Goal: Task Accomplishment & Management: Manage account settings

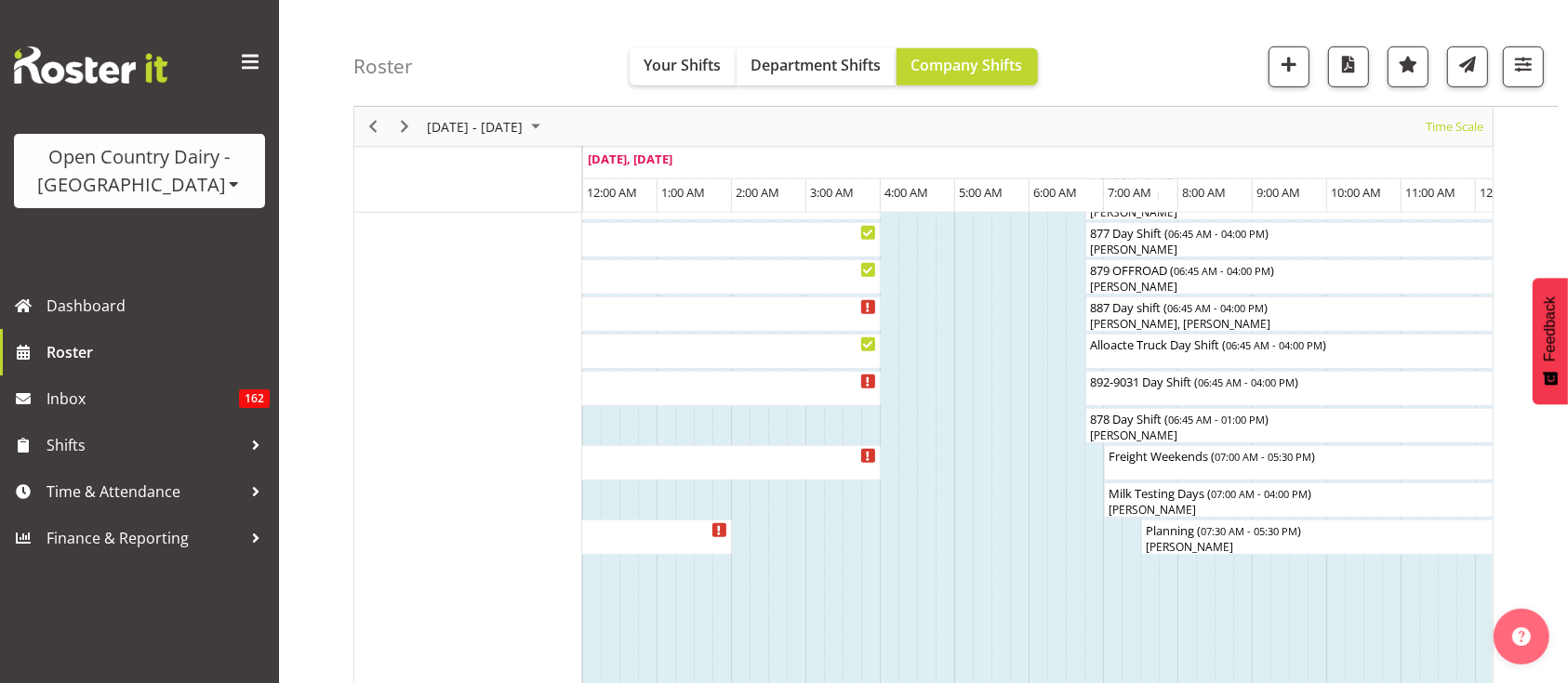
scroll to position [1058, 0]
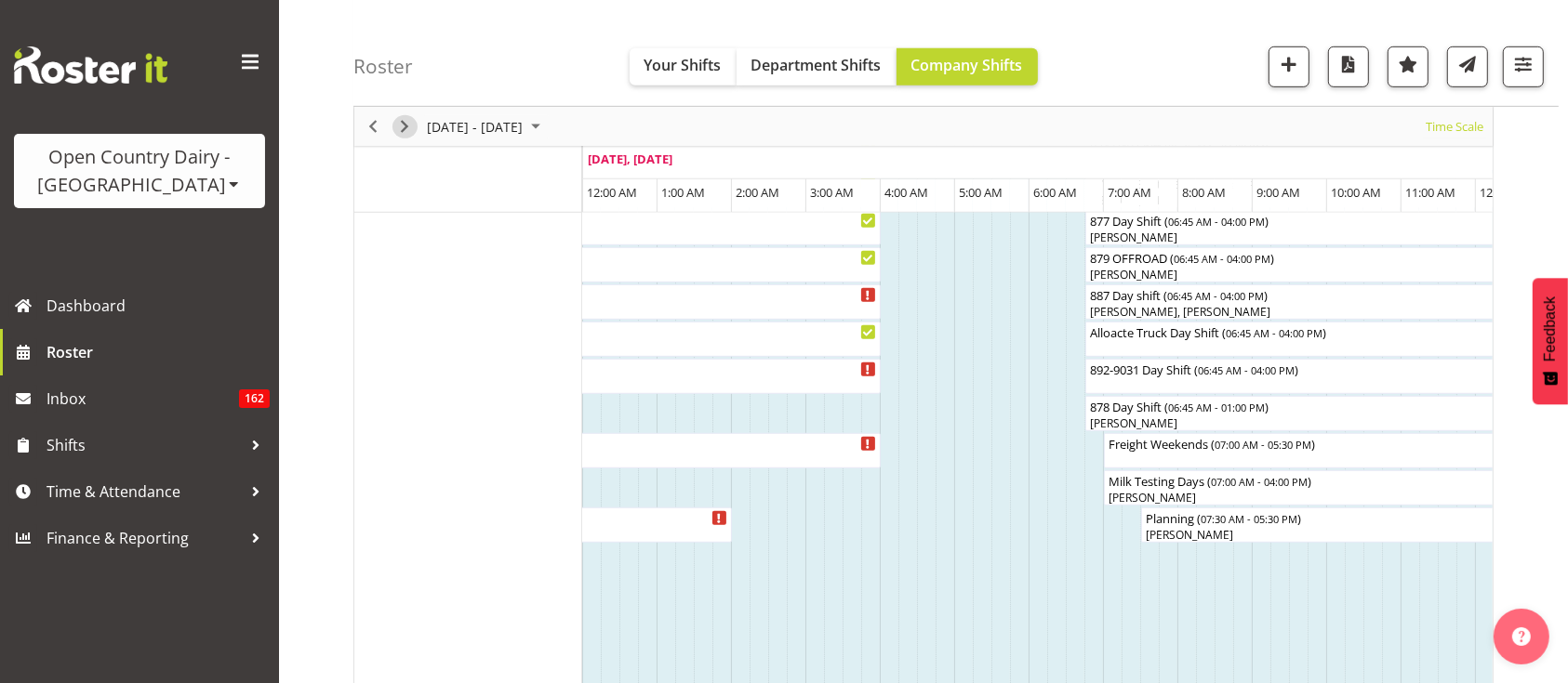
click at [411, 130] on span "Next" at bounding box center [404, 127] width 22 height 23
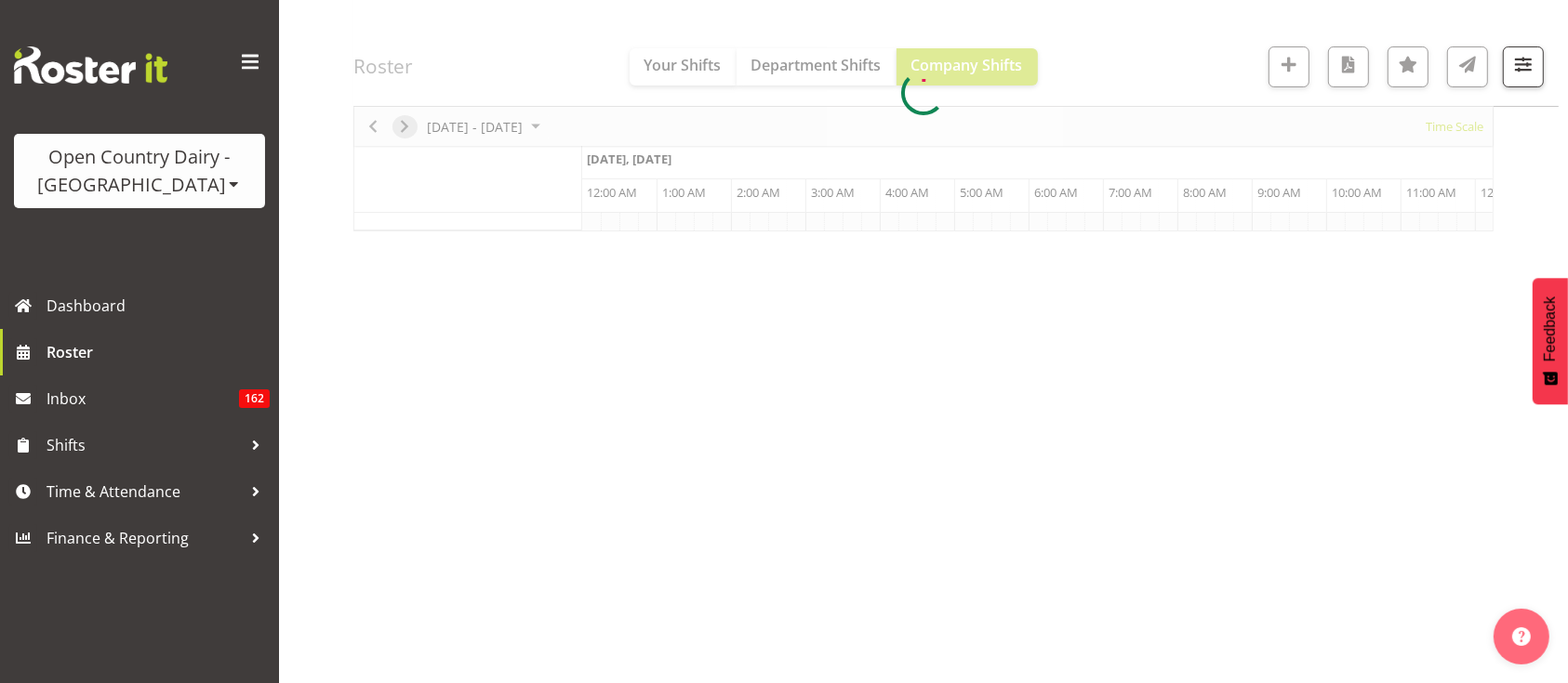
scroll to position [236, 0]
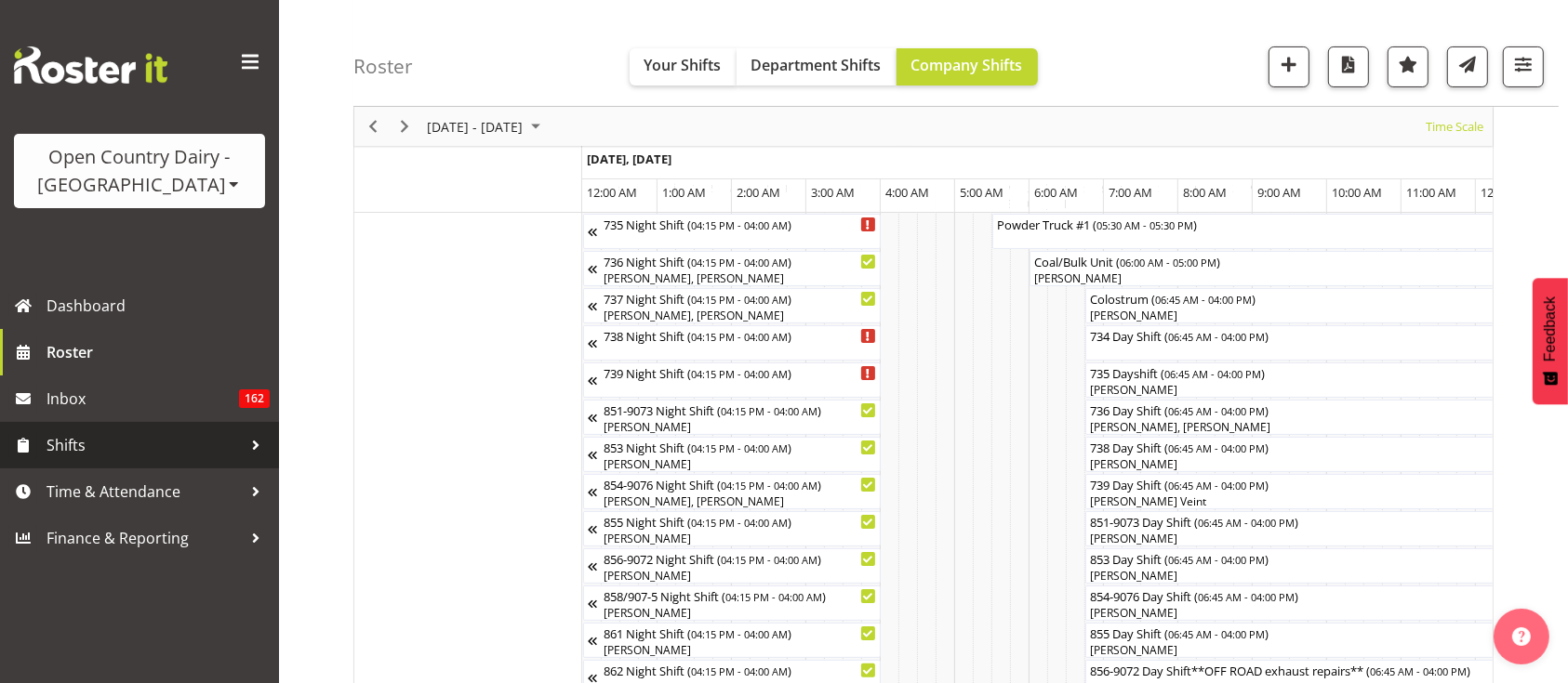
scroll to position [867, 0]
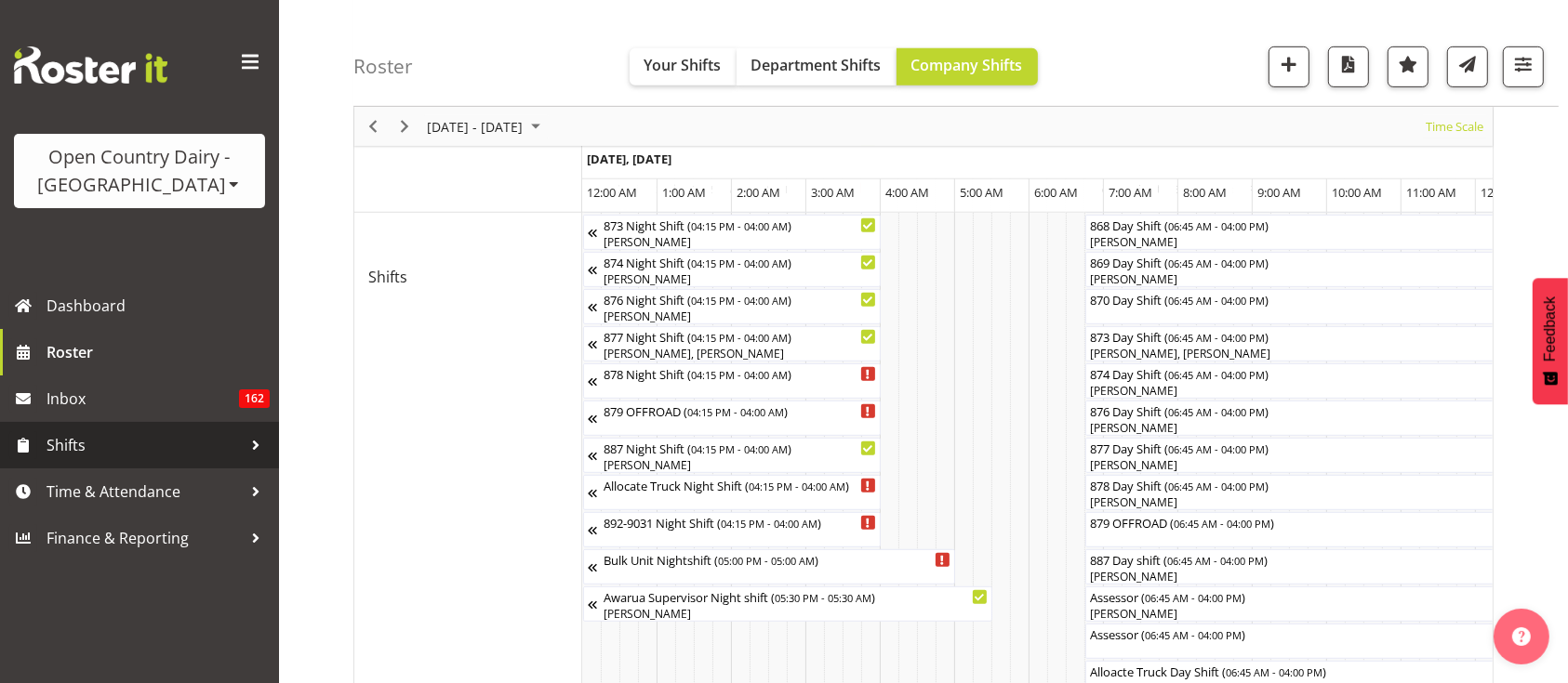
click at [191, 436] on span "Shifts" at bounding box center [144, 445] width 196 height 28
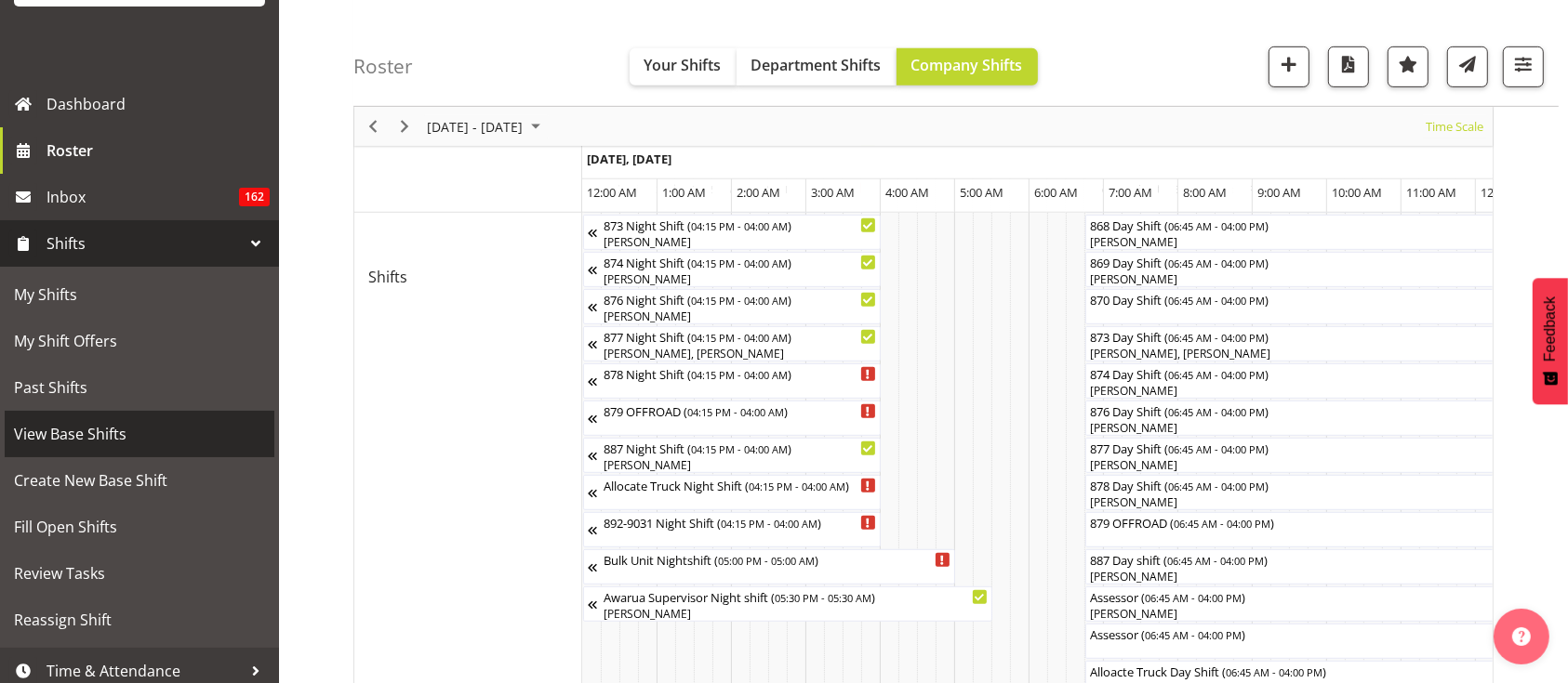
scroll to position [202, 0]
click at [116, 435] on span "View Base Shifts" at bounding box center [139, 433] width 252 height 28
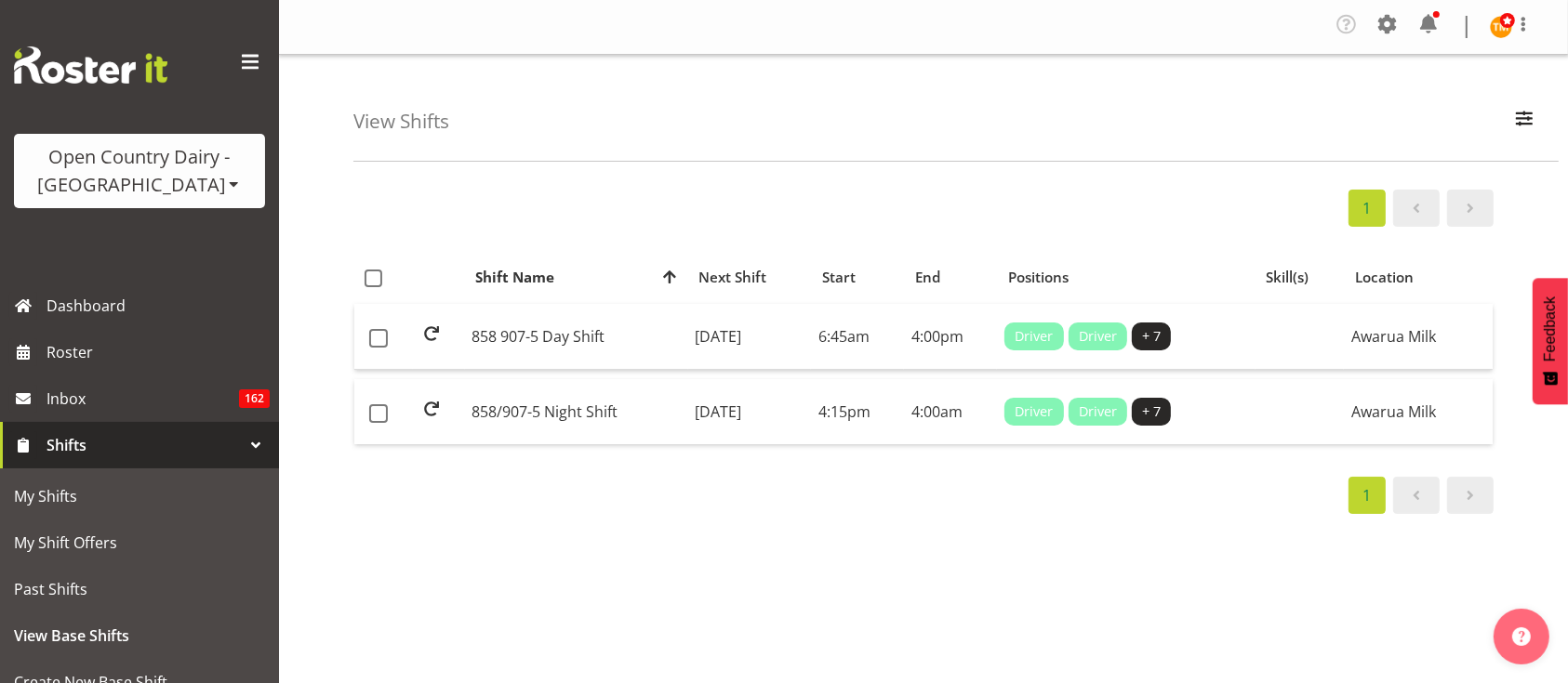
click at [432, 168] on div "View Shifts Search 858 All Locations All Departments Active Shifts Inactive Shi…" at bounding box center [922, 486] width 1289 height 864
click at [1509, 118] on button "button" at bounding box center [1524, 121] width 40 height 40
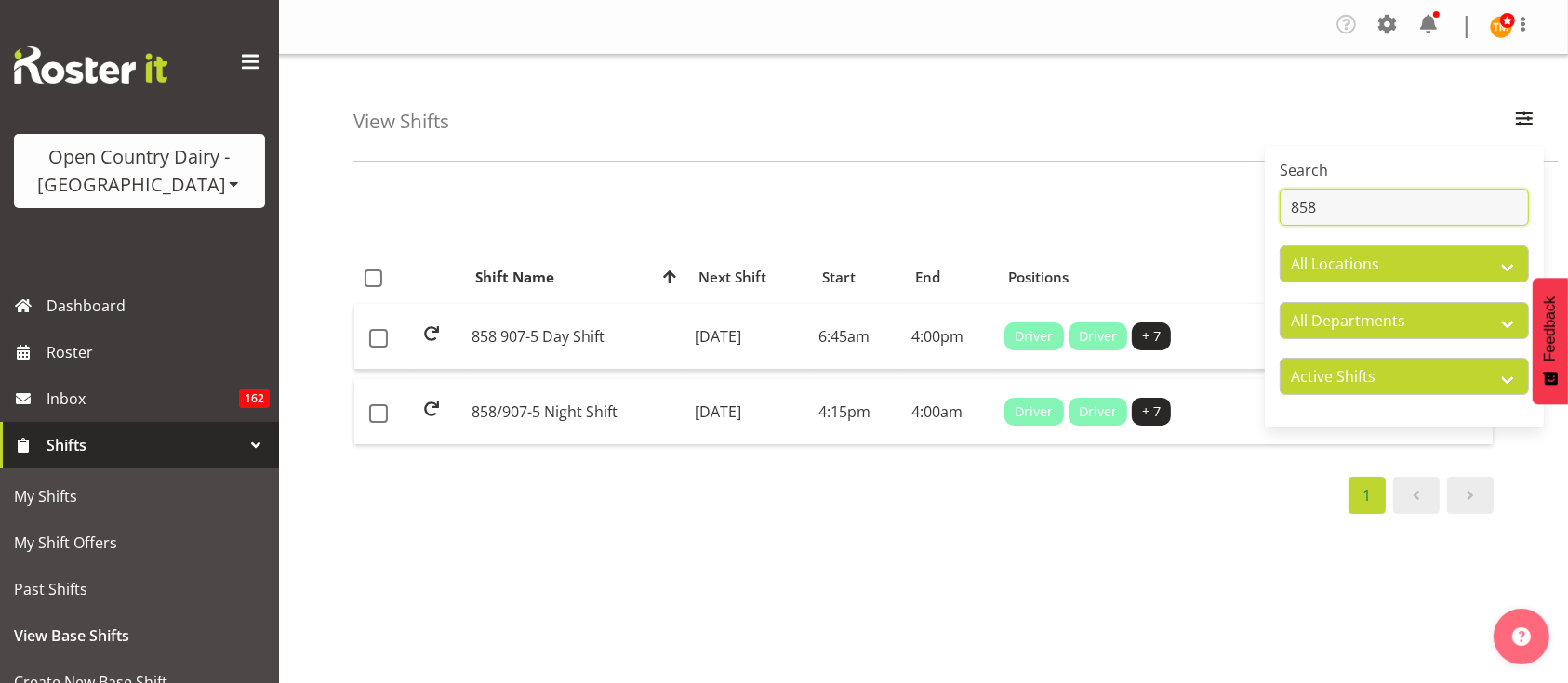
click at [1354, 204] on input "858" at bounding box center [1404, 207] width 250 height 38
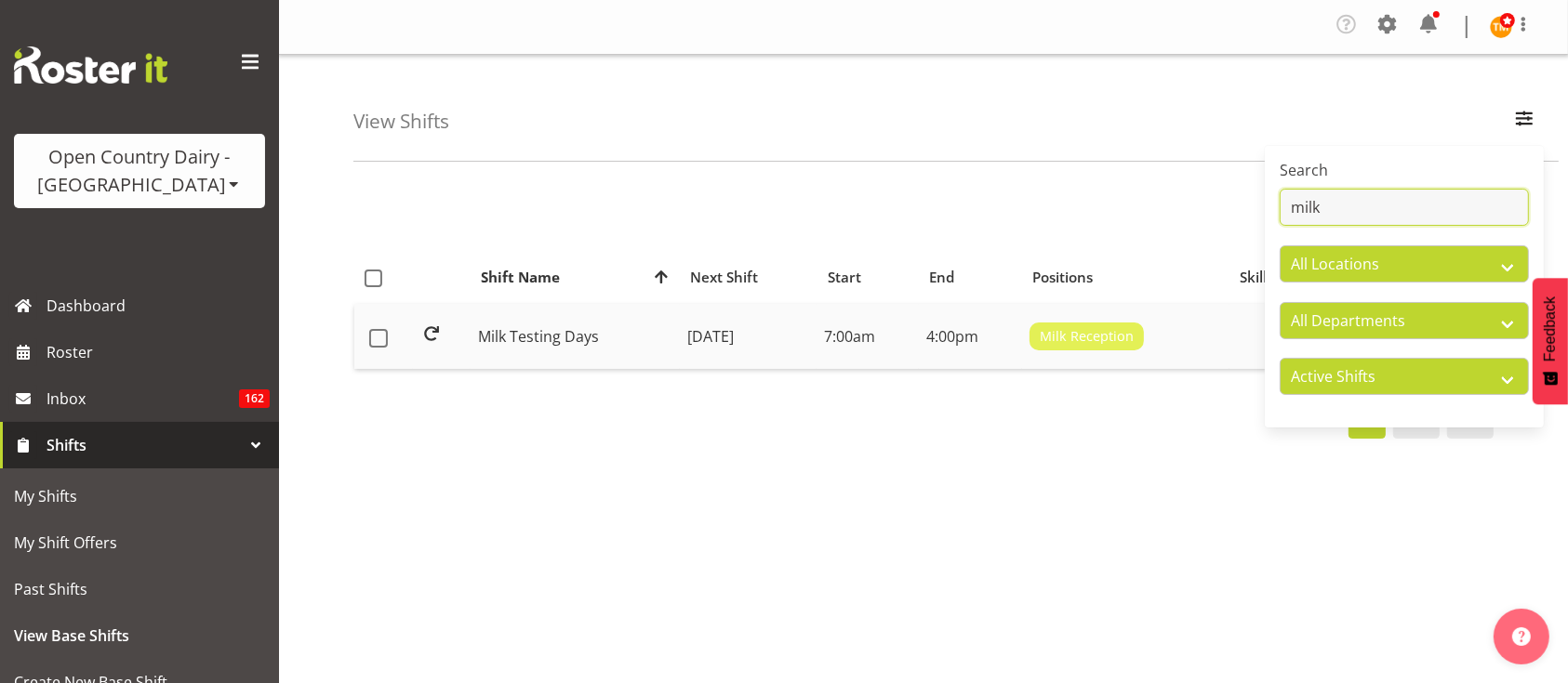
type input "milk"
click at [498, 343] on td "Milk Testing Days" at bounding box center [574, 337] width 209 height 66
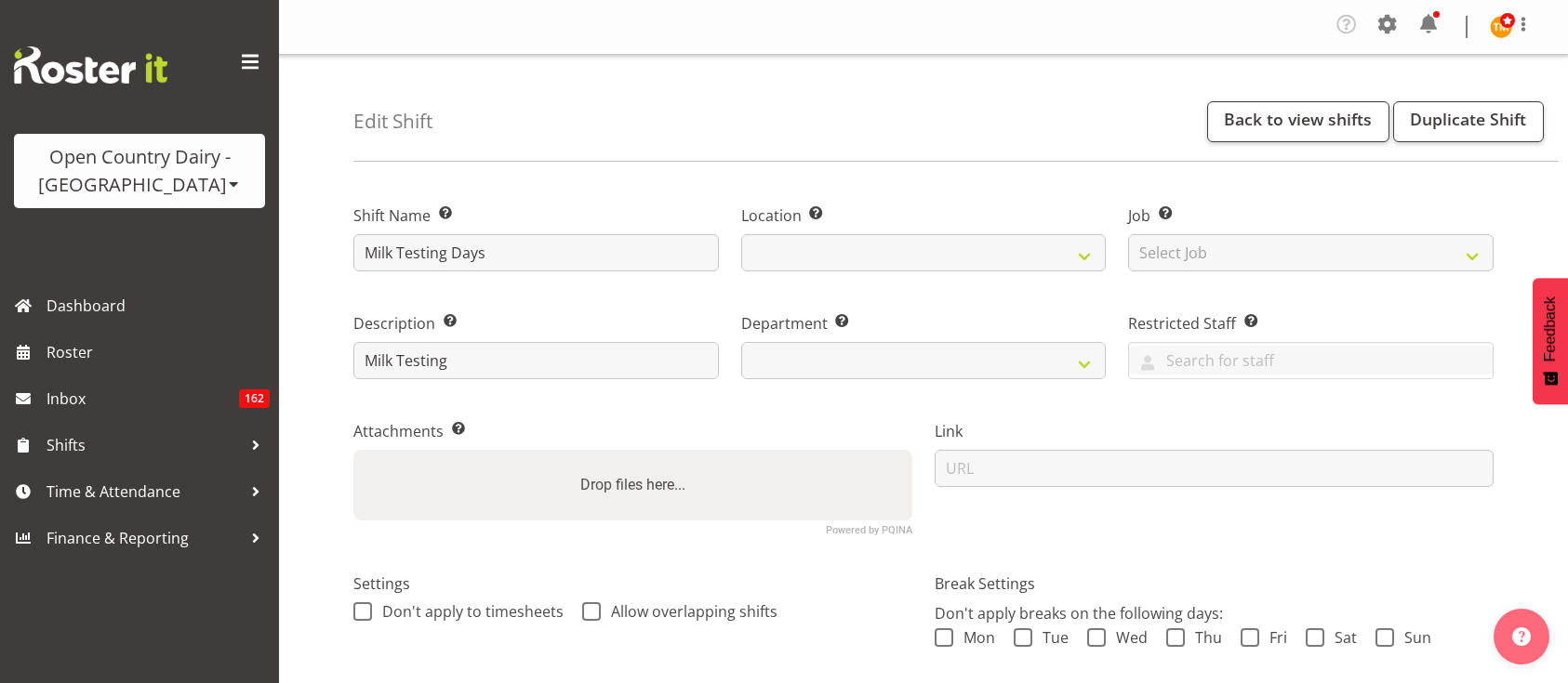
select select "date"
select select
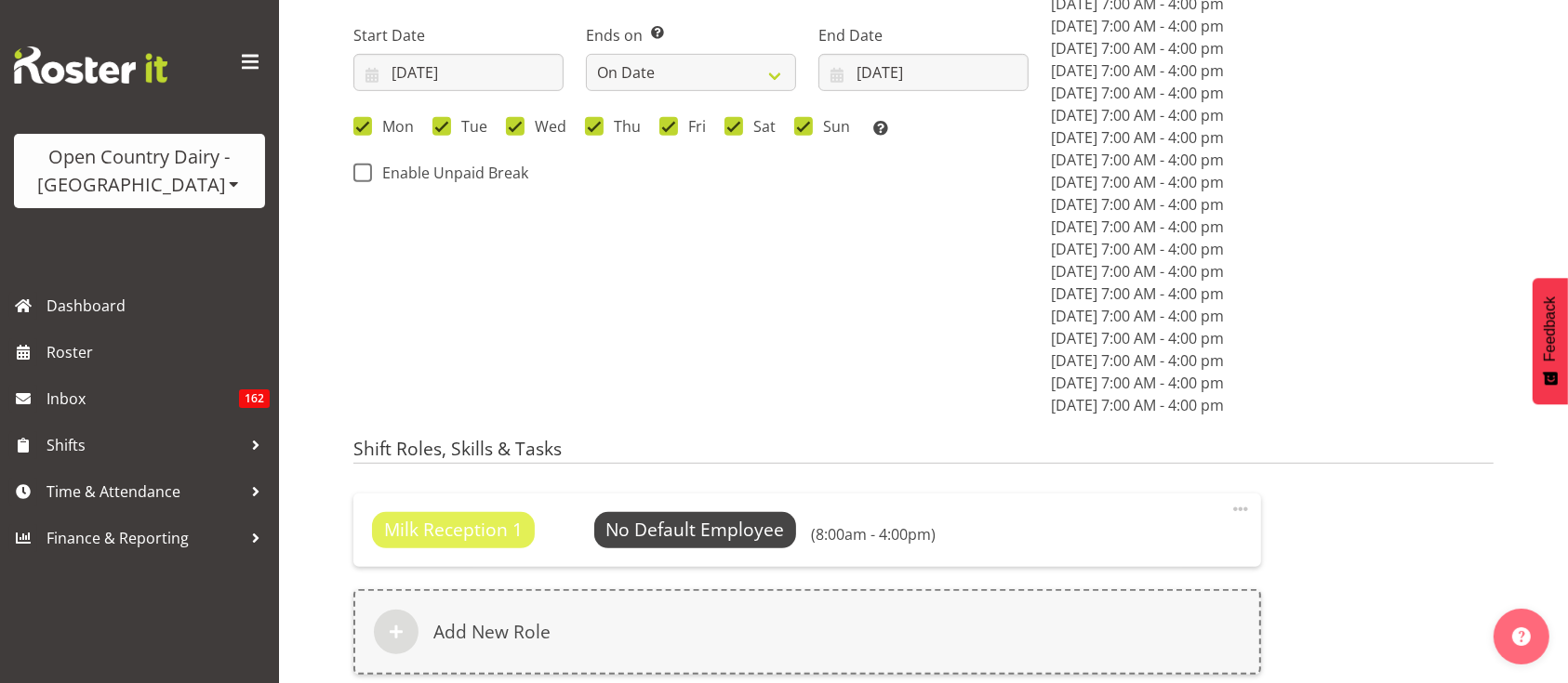
select select
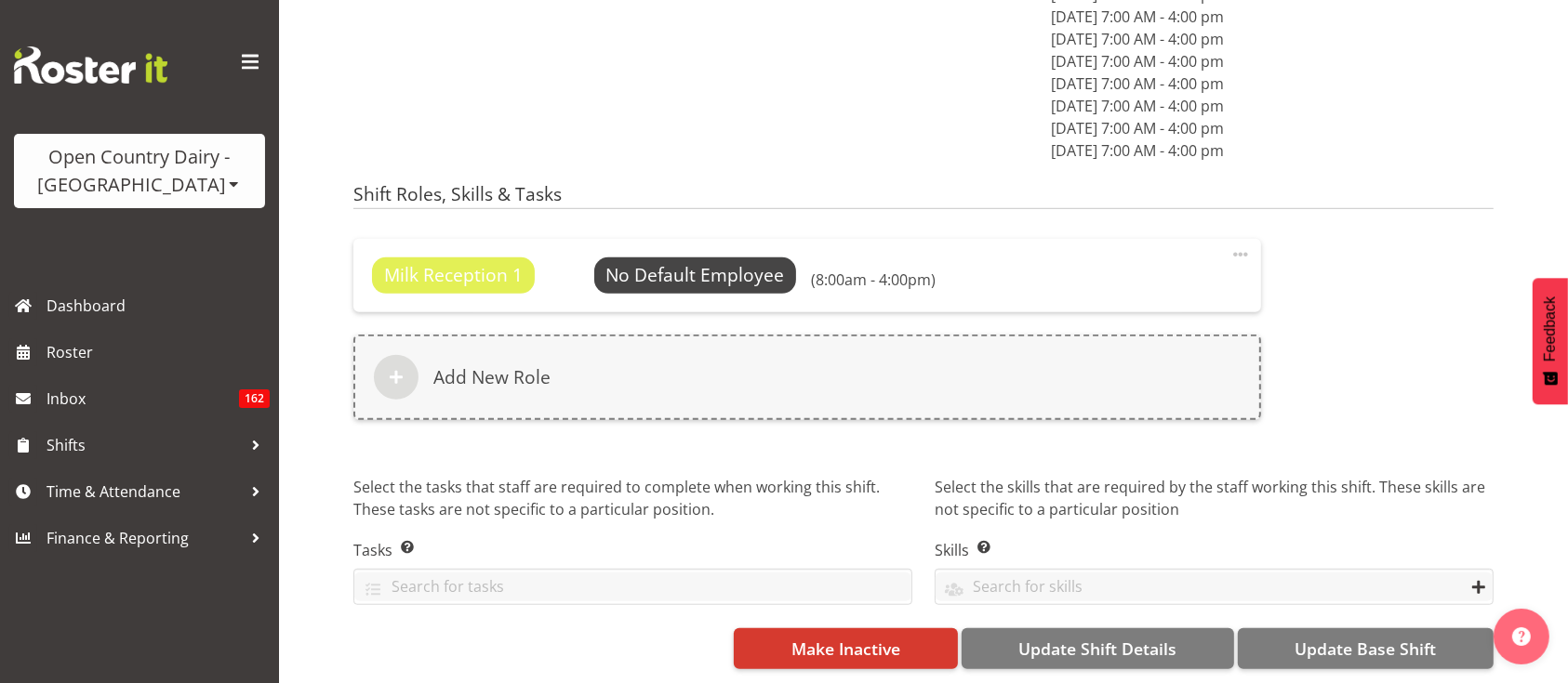
select select
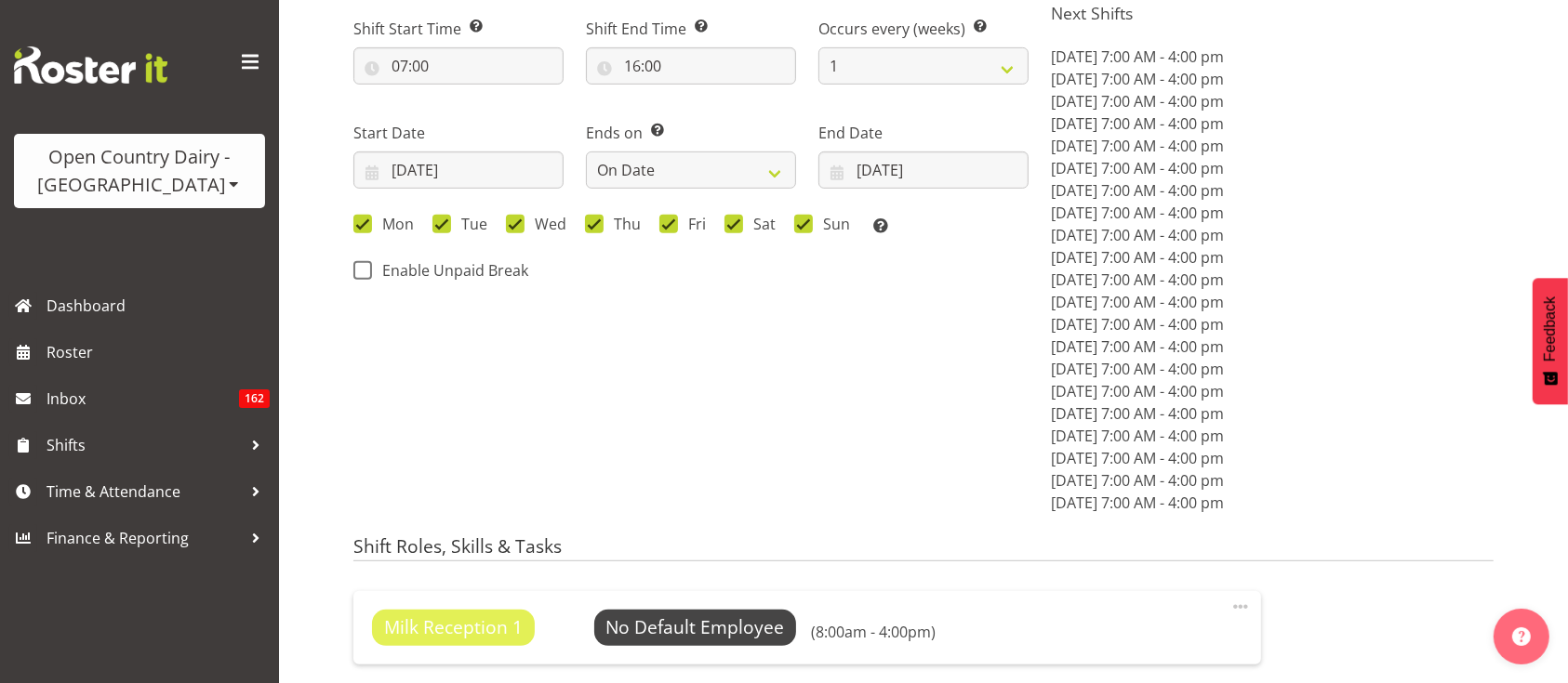
scroll to position [1216, 0]
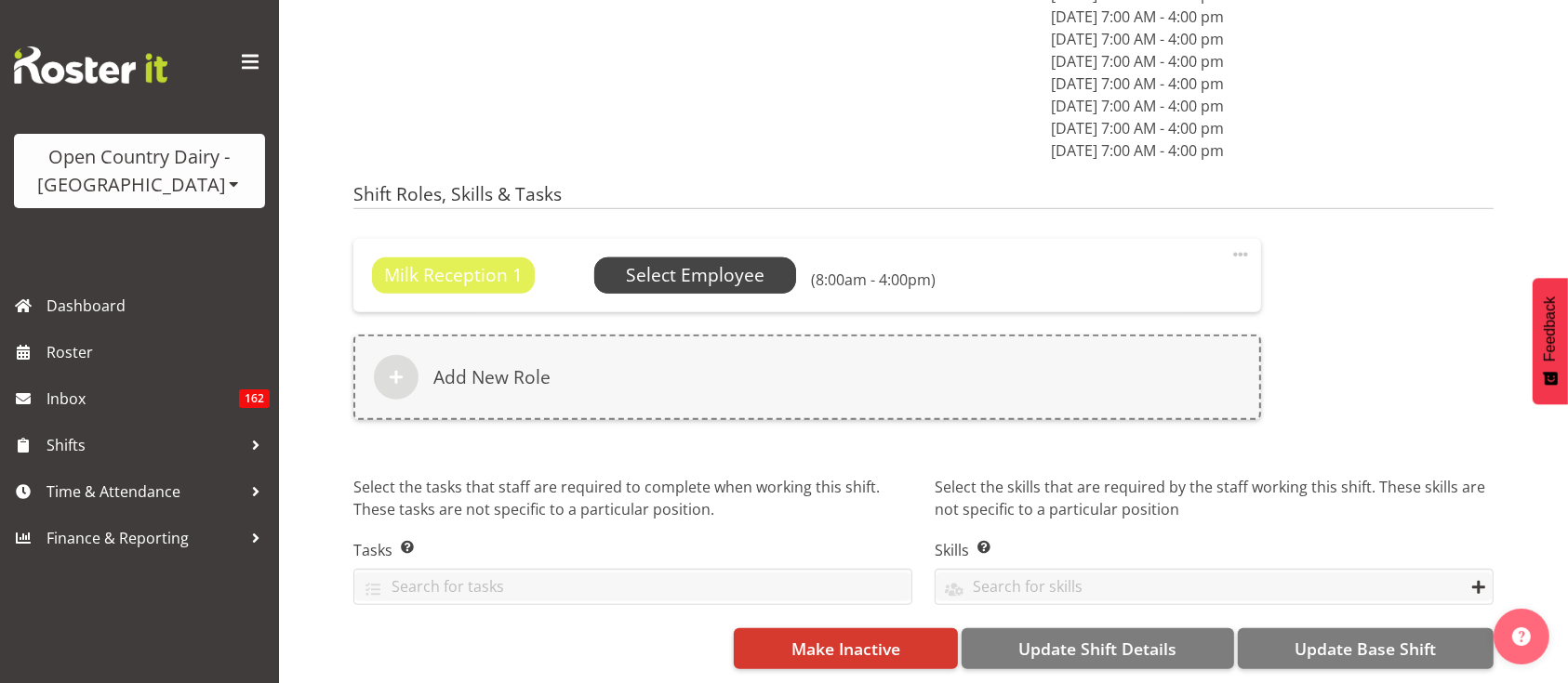
click at [649, 266] on span "Select Employee" at bounding box center [695, 276] width 139 height 27
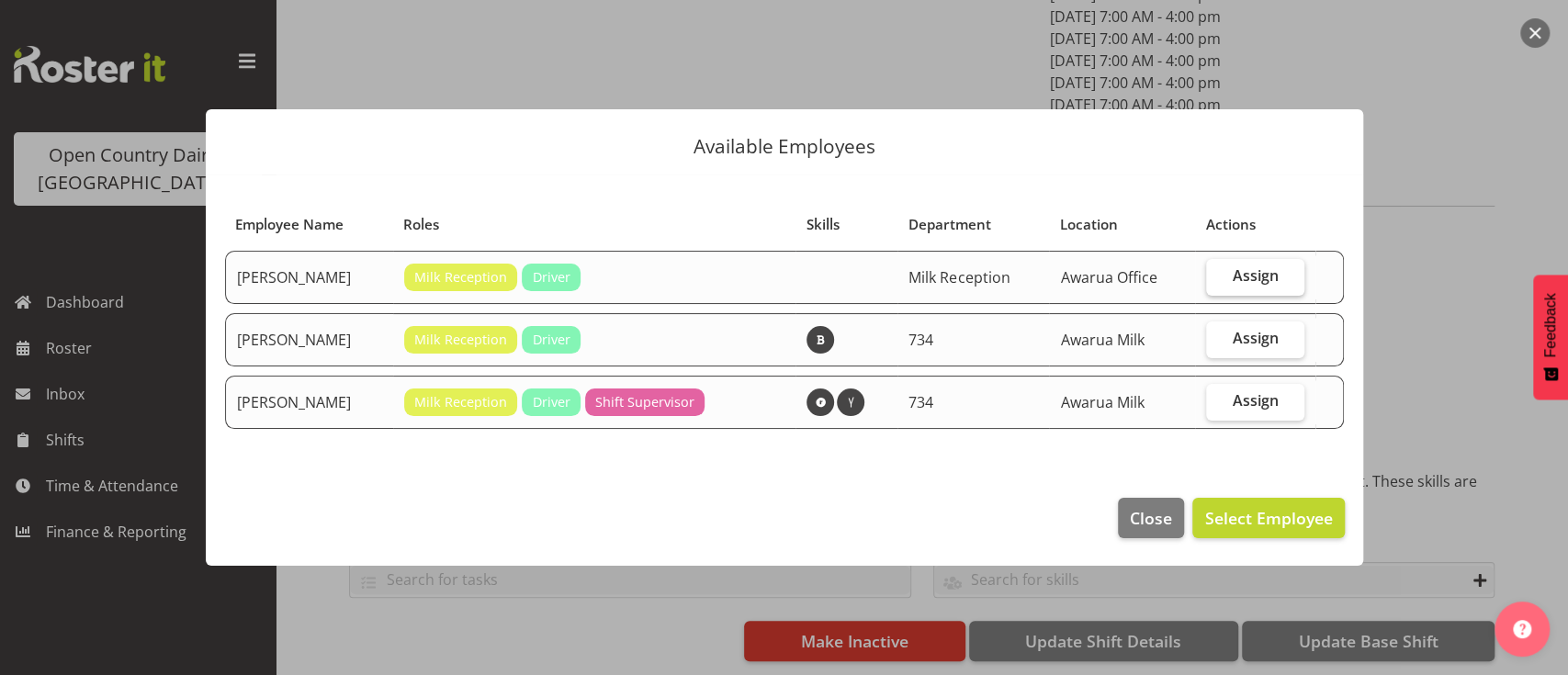
click at [1280, 280] on label "Assign" at bounding box center [1255, 277] width 98 height 37
click at [1218, 280] on input "Assign" at bounding box center [1212, 276] width 12 height 12
checkbox input "true"
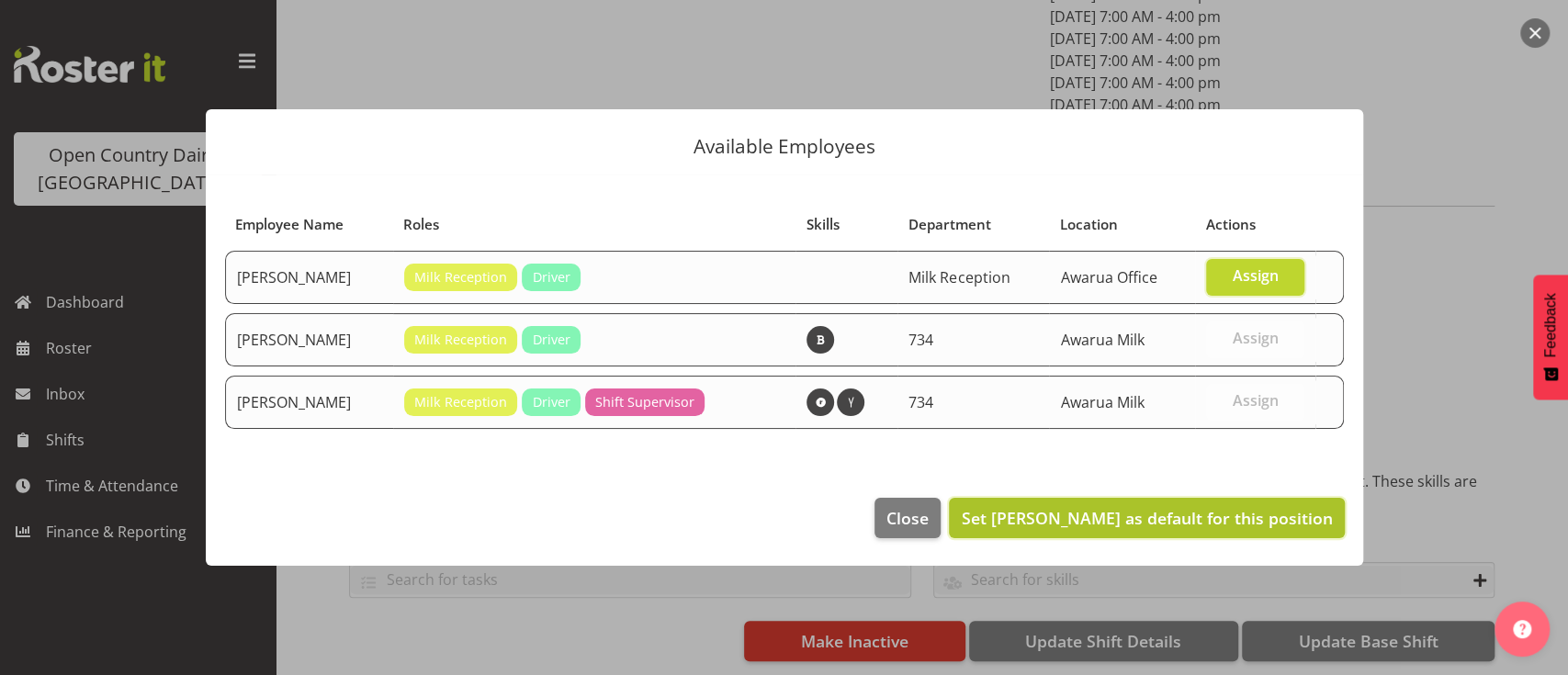
click at [1233, 510] on span "Set Brent Reidy as default for this position" at bounding box center [1146, 518] width 371 height 22
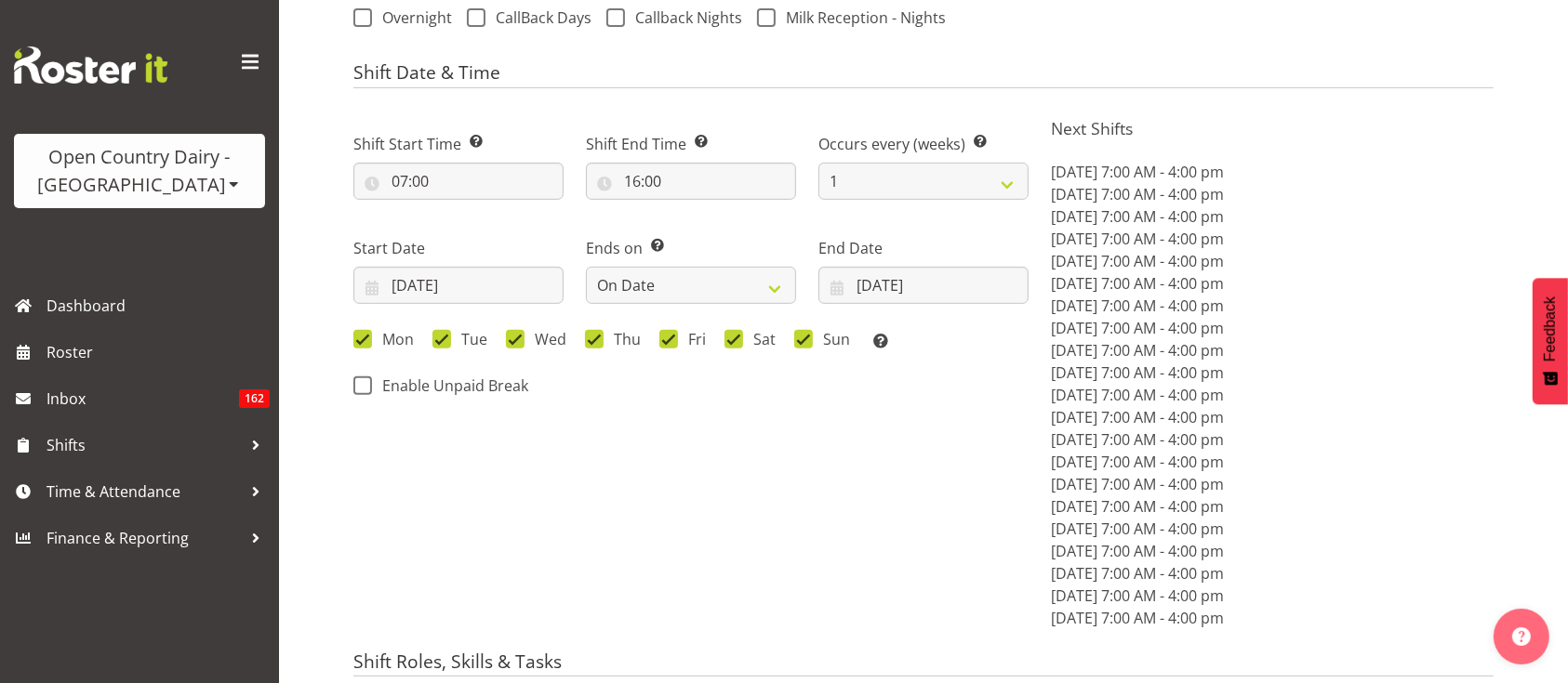
select select "698"
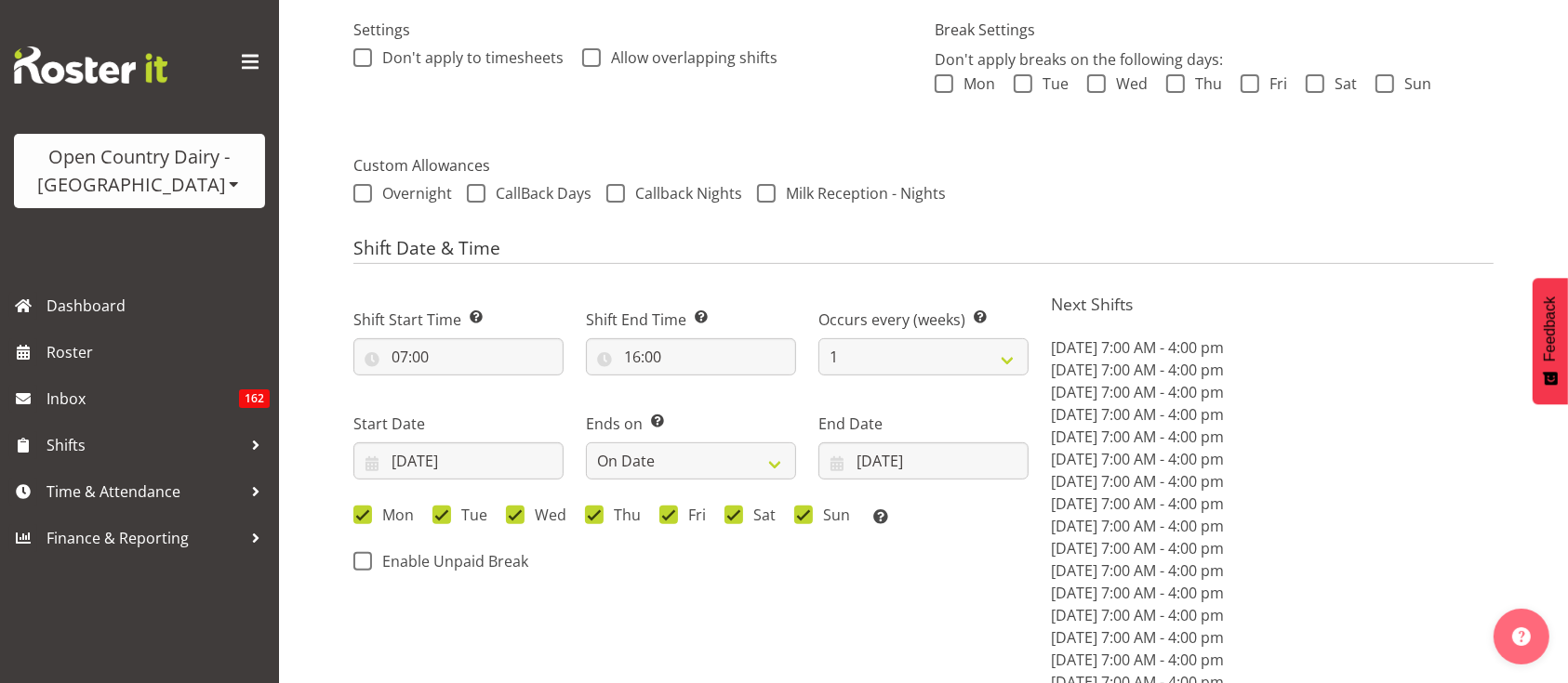
scroll to position [556, 0]
click at [922, 371] on select "1 2 3 4 5 6 7 8 9 10 11 12" at bounding box center [923, 355] width 210 height 38
click at [718, 220] on form "Shift Name Enter a name for the shift (e.g. Day Shift). Milk Testing Days Locat…" at bounding box center [923, 471] width 1140 height 1697
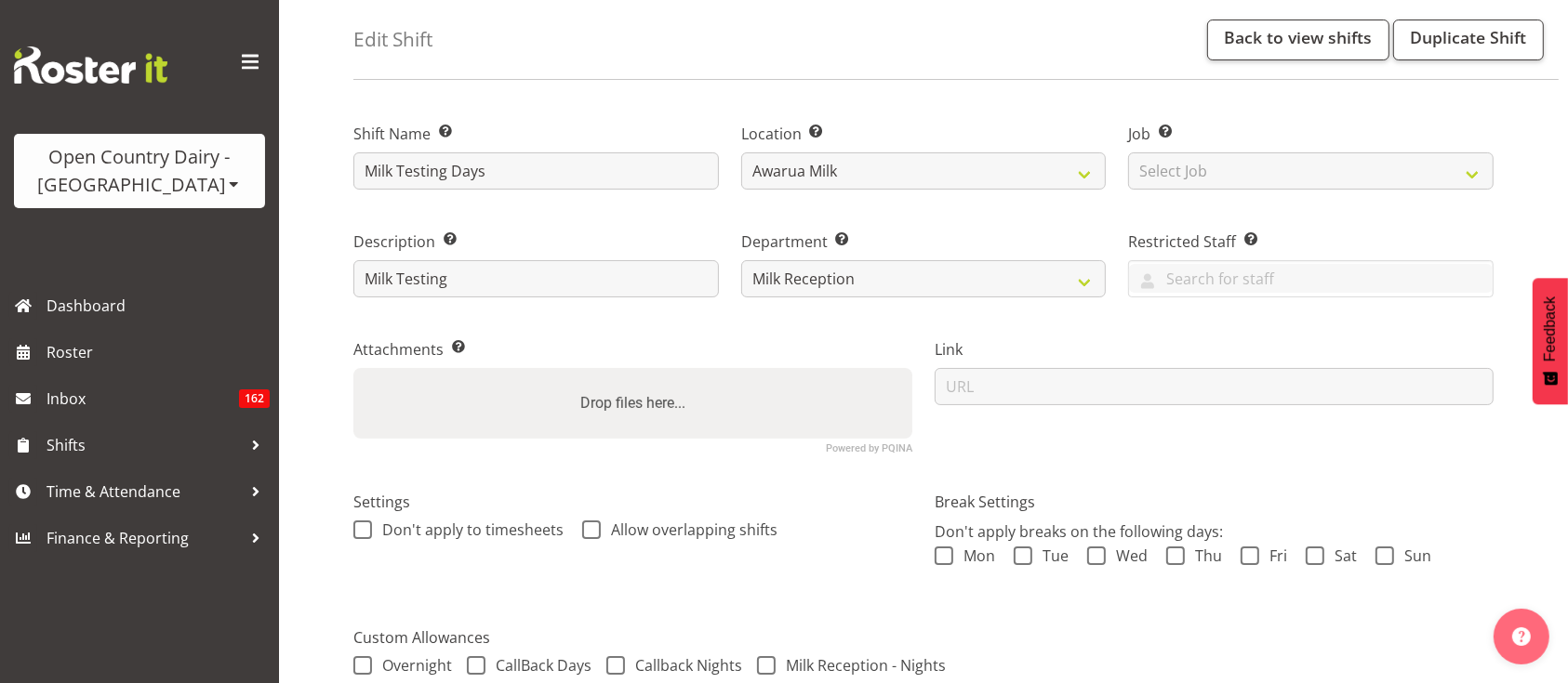
scroll to position [0, 0]
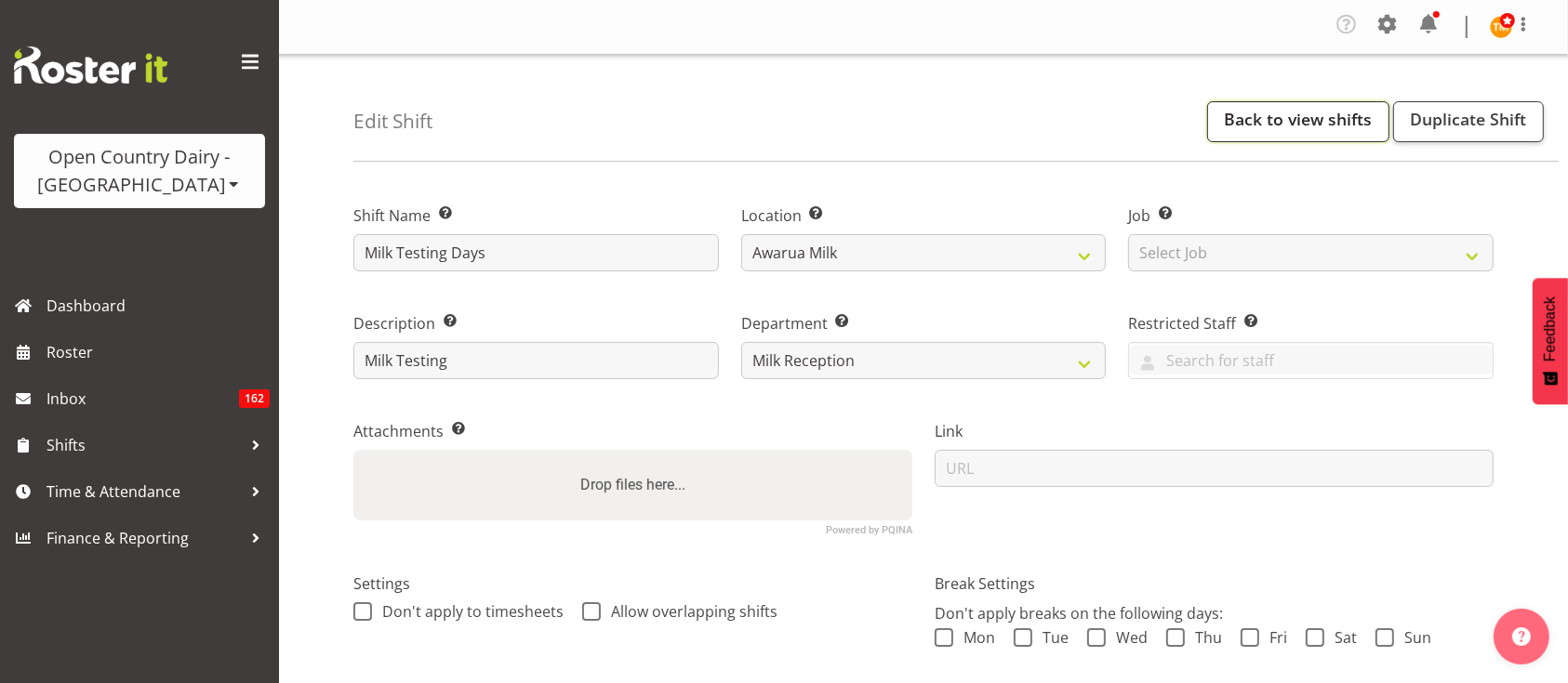
click at [1297, 106] on link "Back to view shifts" at bounding box center [1297, 121] width 182 height 40
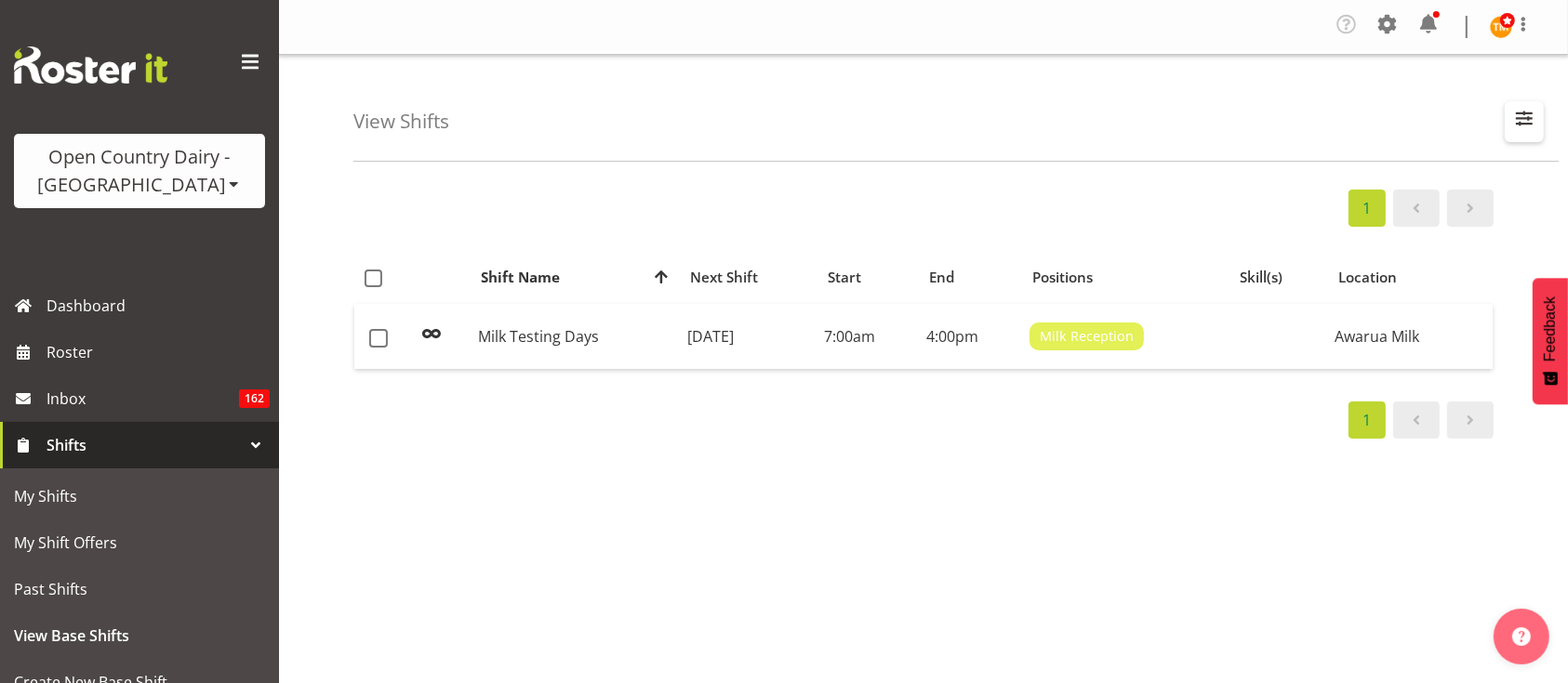
click at [1527, 123] on span "button" at bounding box center [1524, 118] width 24 height 24
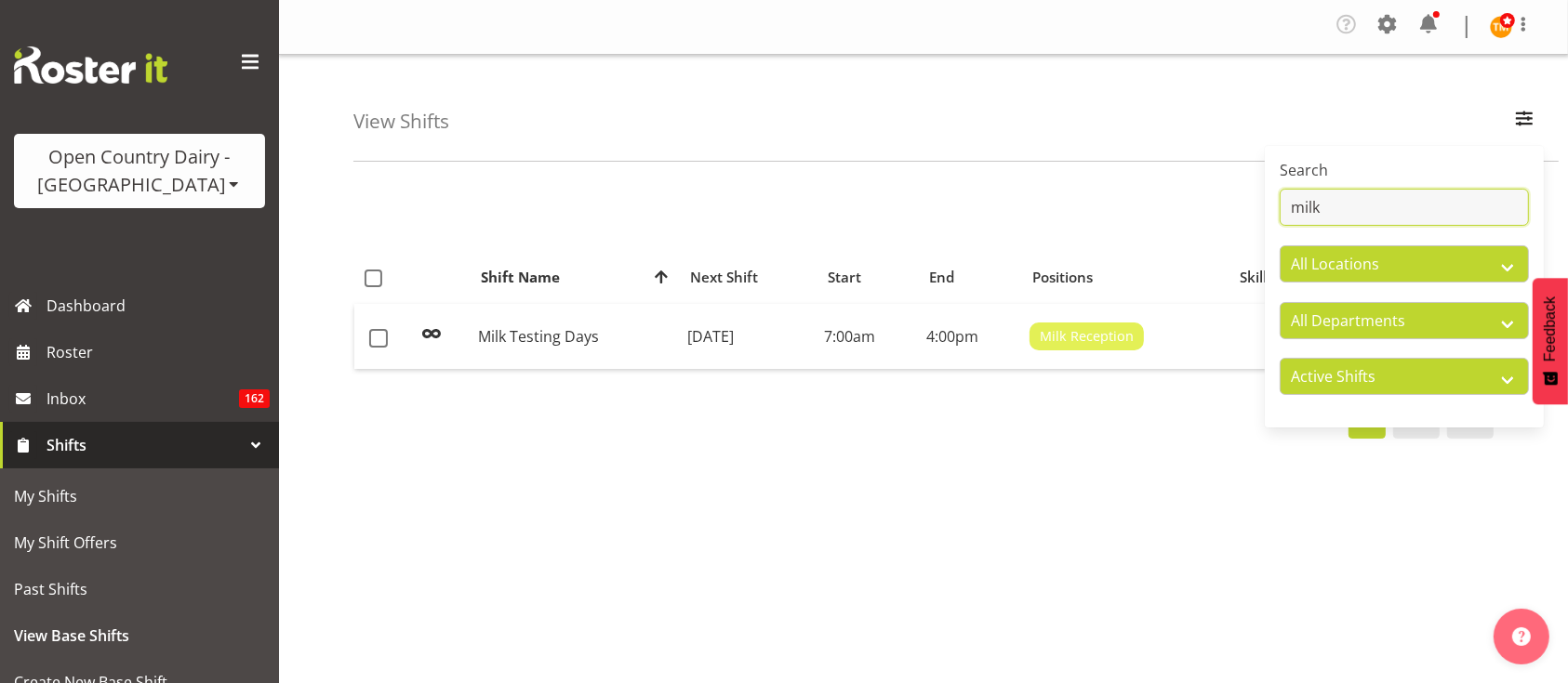
click at [1390, 197] on input "milk" at bounding box center [1404, 207] width 250 height 38
type input "m"
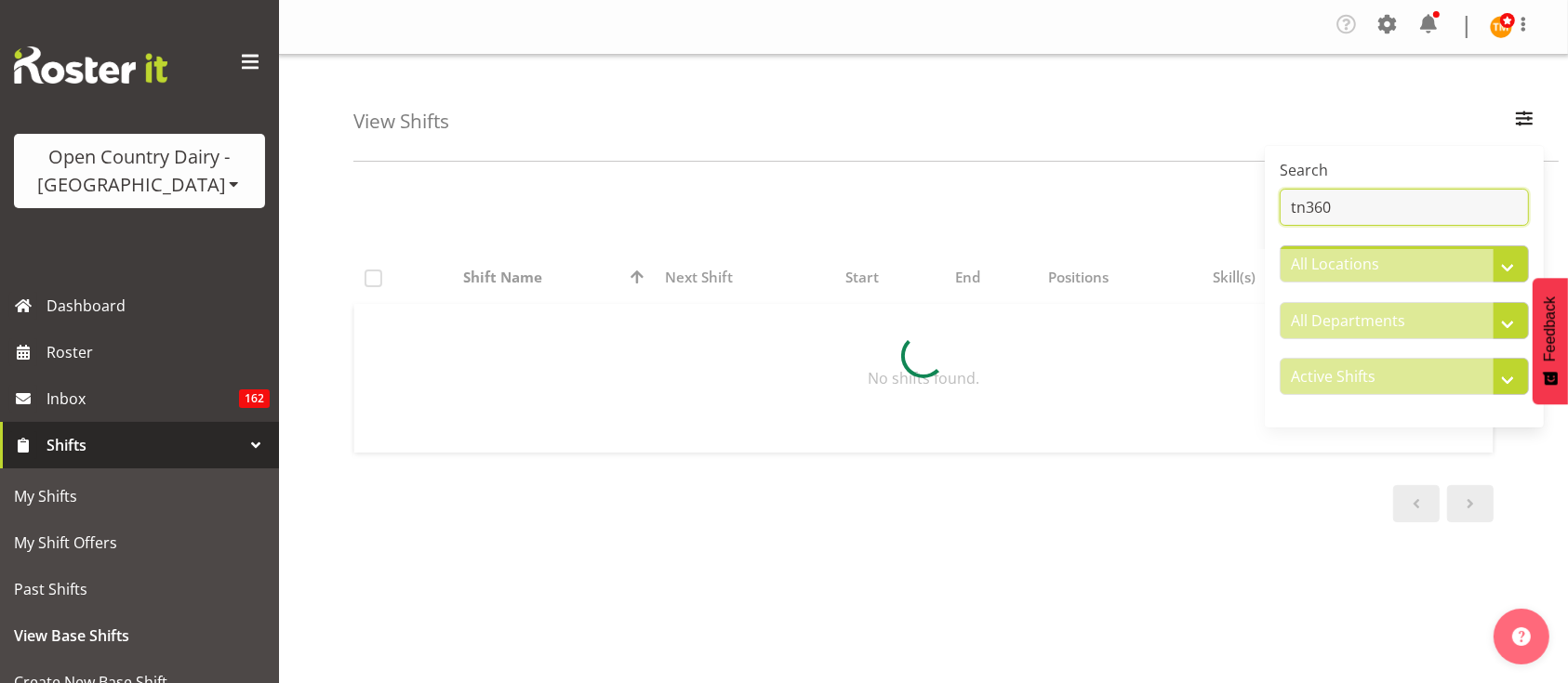
type input "tn360"
